Goal: Task Accomplishment & Management: Manage account settings

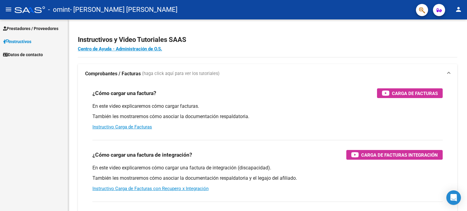
scroll to position [117, 0]
click at [51, 28] on span "Prestadores / Proveedores" at bounding box center [30, 28] width 55 height 7
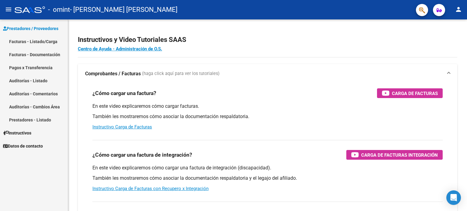
click at [29, 40] on link "Facturas - Listado/Carga" at bounding box center [34, 41] width 68 height 13
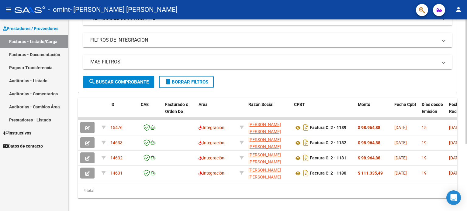
scroll to position [103, 0]
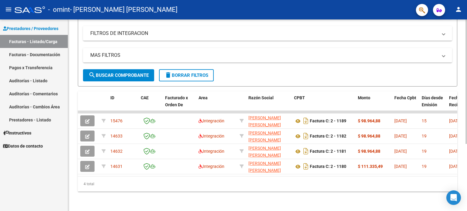
click at [467, 199] on div at bounding box center [467, 148] width 2 height 125
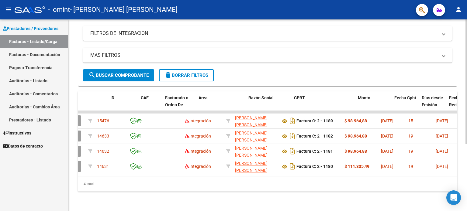
scroll to position [0, 0]
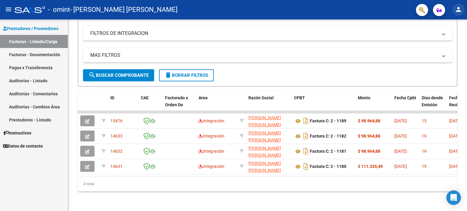
click at [459, 10] on mat-icon "person" at bounding box center [458, 9] width 7 height 7
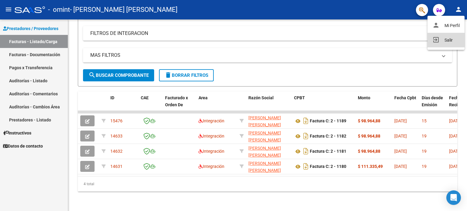
click at [446, 41] on button "exit_to_app Salir" at bounding box center [446, 40] width 37 height 15
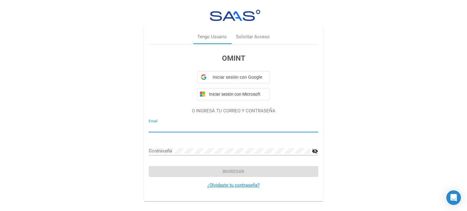
type input "[EMAIL_ADDRESS][DOMAIN_NAME]"
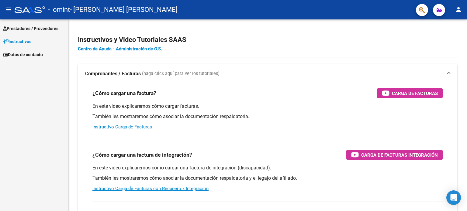
scroll to position [117, 0]
